Goal: Task Accomplishment & Management: Complete application form

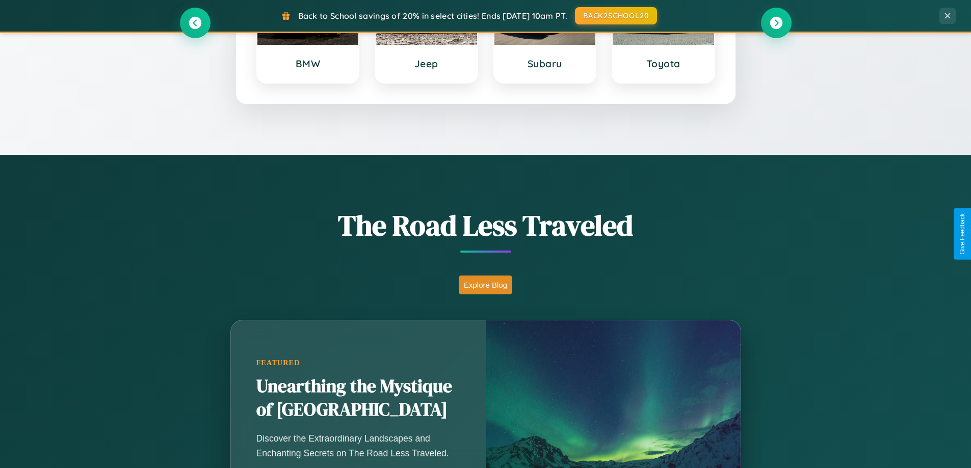
scroll to position [1961, 0]
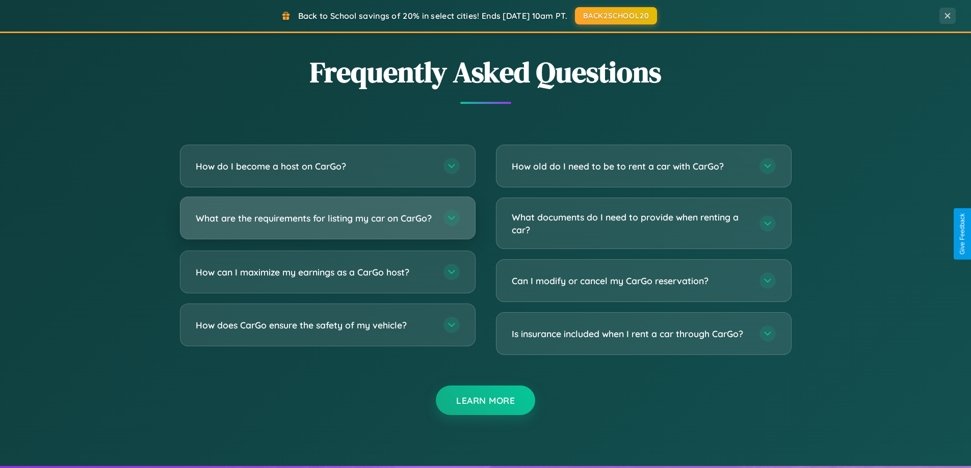
click at [327, 223] on h3 "What are the requirements for listing my car on CarGo?" at bounding box center [315, 218] width 238 height 13
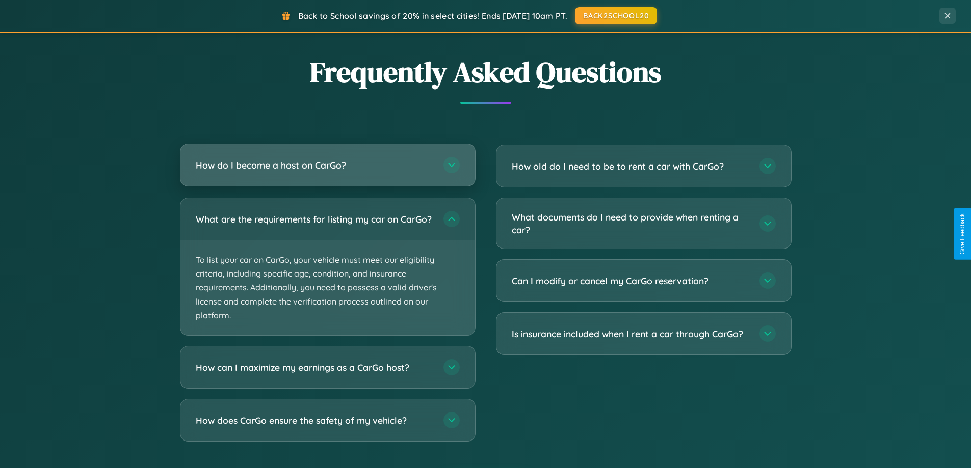
click at [327, 166] on h3 "How do I become a host on CarGo?" at bounding box center [315, 165] width 238 height 13
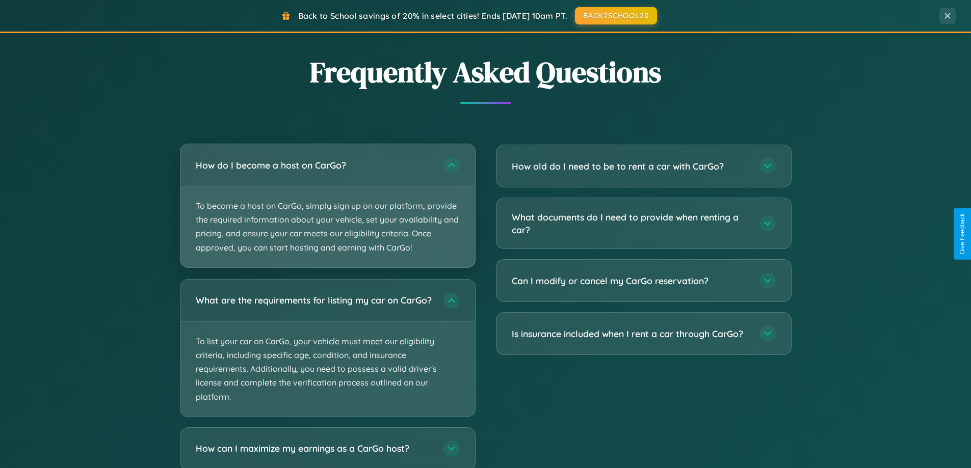
click at [327, 205] on p "To become a host on CarGo, simply sign up on our platform, provide the required…" at bounding box center [327, 227] width 295 height 81
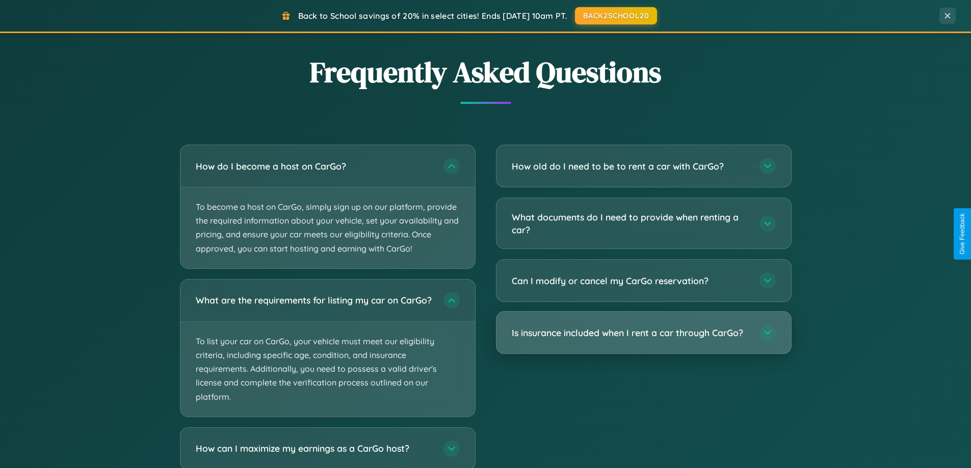
click at [643, 333] on h3 "Is insurance included when I rent a car through CarGo?" at bounding box center [631, 333] width 238 height 13
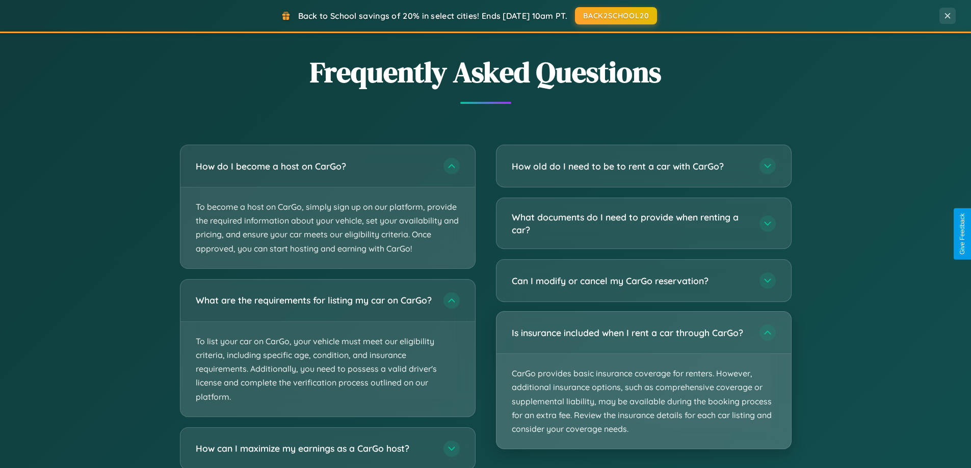
click at [643, 380] on p "CarGo provides basic insurance coverage for renters. However, additional insura…" at bounding box center [643, 401] width 295 height 95
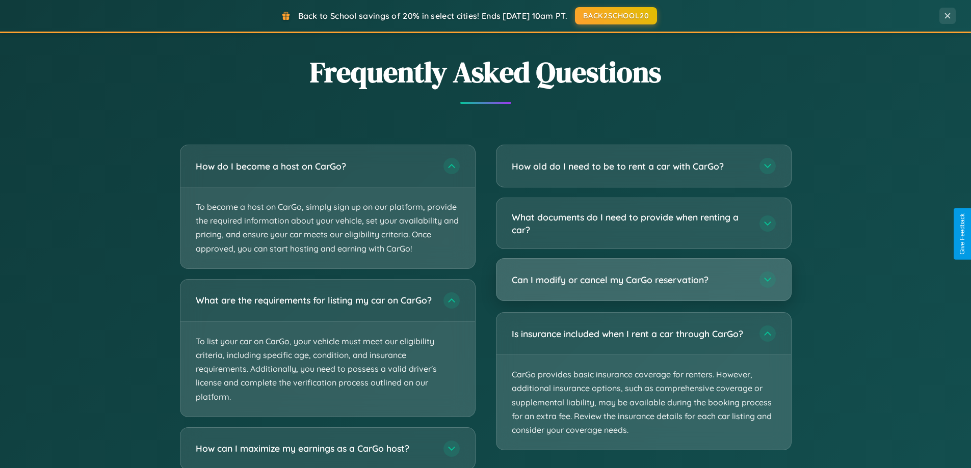
click at [643, 280] on h3 "Can I modify or cancel my CarGo reservation?" at bounding box center [631, 280] width 238 height 13
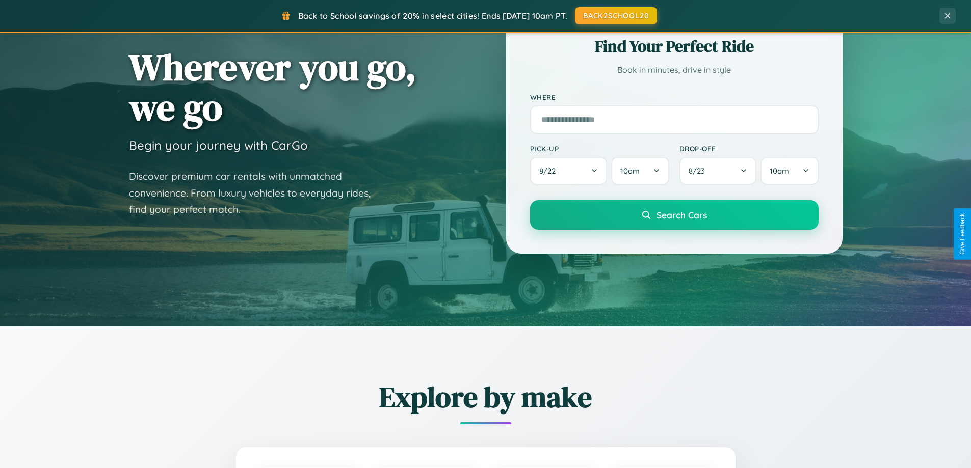
scroll to position [0, 0]
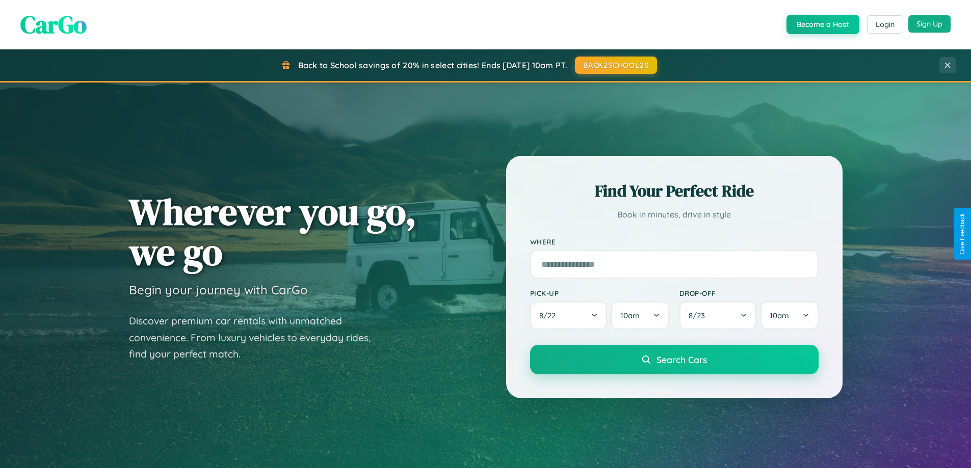
click at [929, 24] on button "Sign Up" at bounding box center [929, 23] width 42 height 17
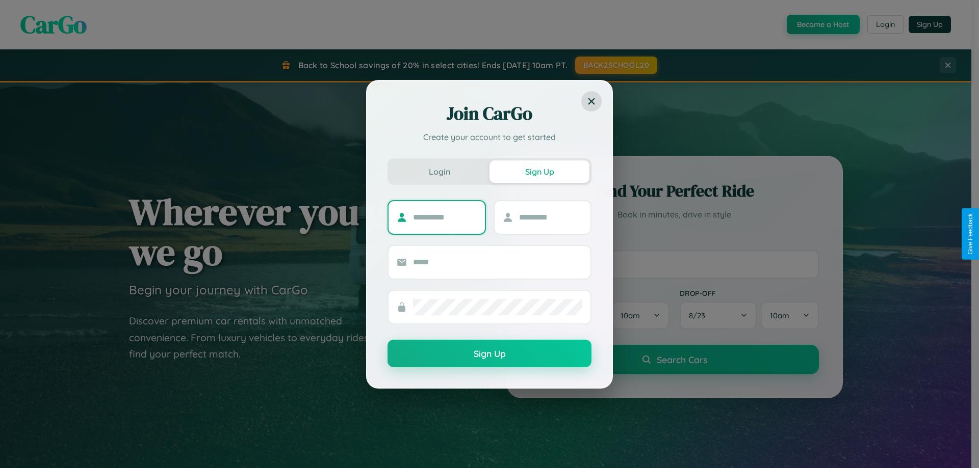
click at [444, 217] on input "text" at bounding box center [445, 217] width 64 height 16
type input "******"
click at [550, 217] on input "text" at bounding box center [551, 217] width 64 height 16
type input "*****"
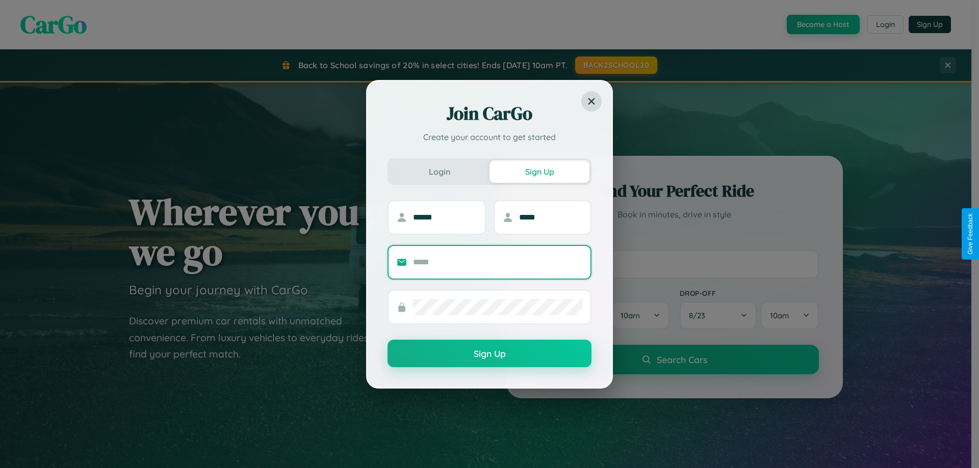
click at [497, 262] on input "text" at bounding box center [497, 262] width 169 height 16
type input "**********"
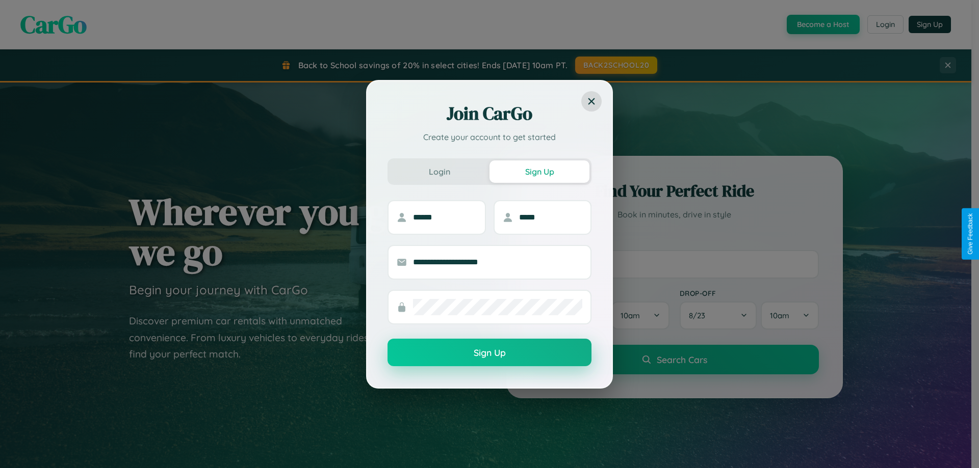
click at [489, 353] on button "Sign Up" at bounding box center [489, 353] width 204 height 28
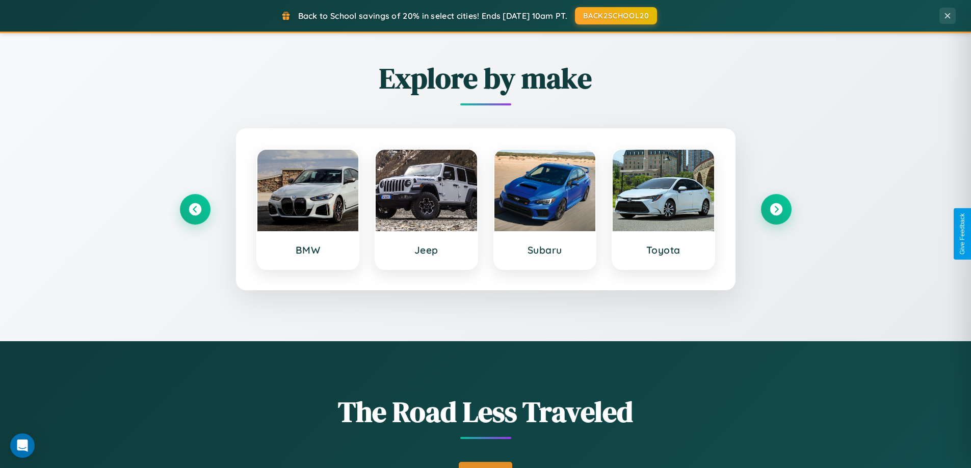
scroll to position [439, 0]
